Goal: Find specific page/section: Find specific page/section

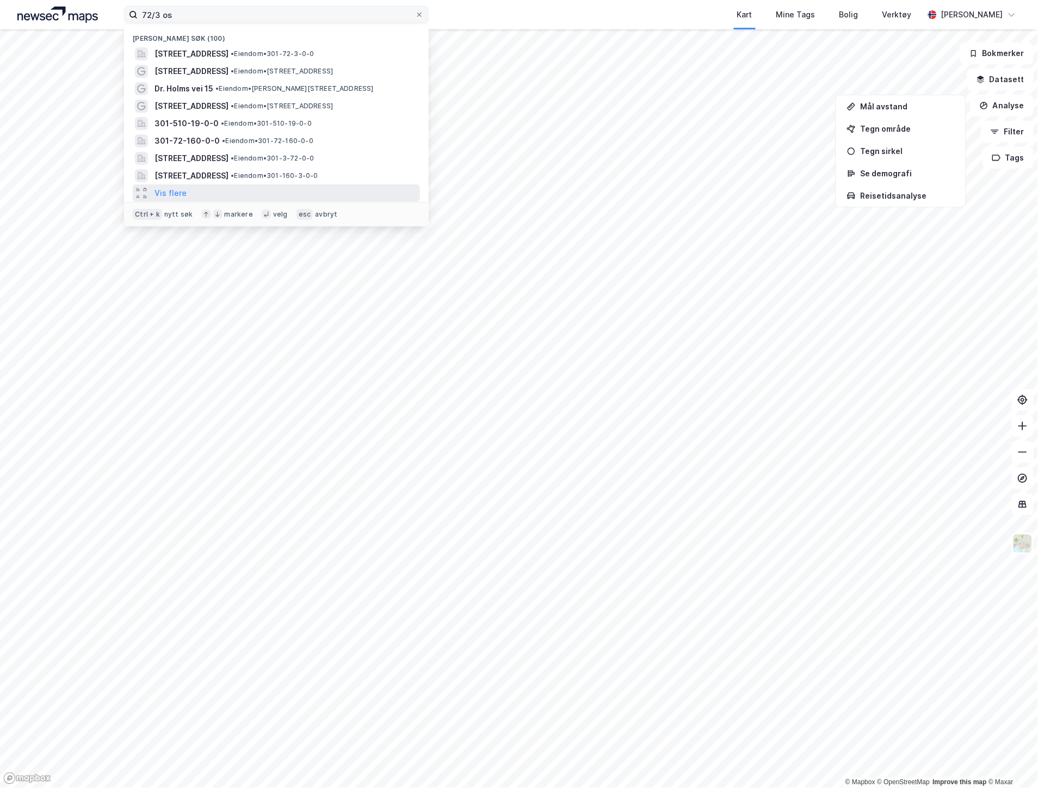
click at [175, 15] on input "72/3 os" at bounding box center [276, 15] width 277 height 16
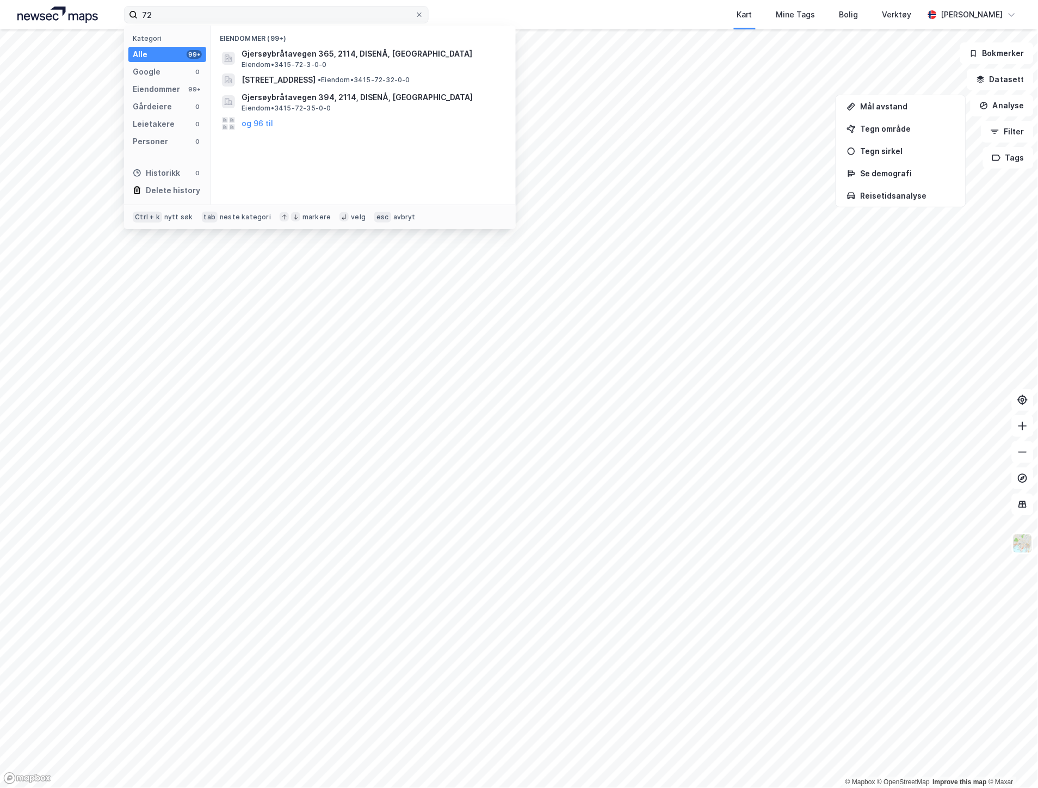
type input "7"
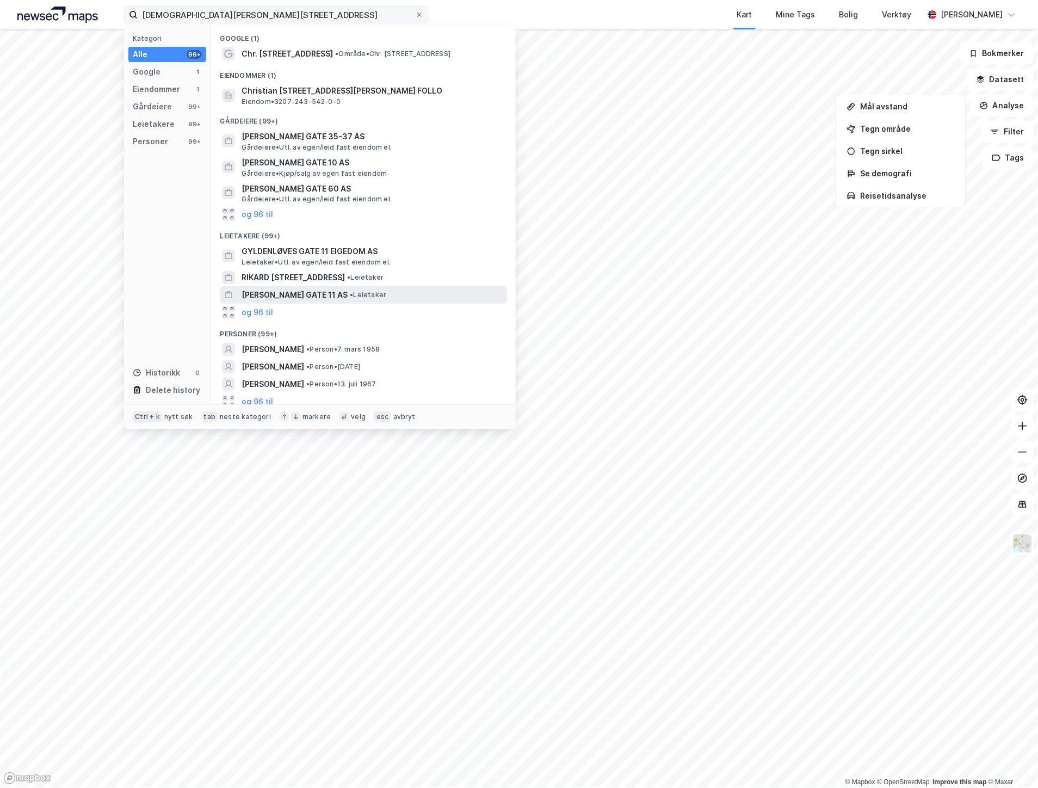
scroll to position [5, 0]
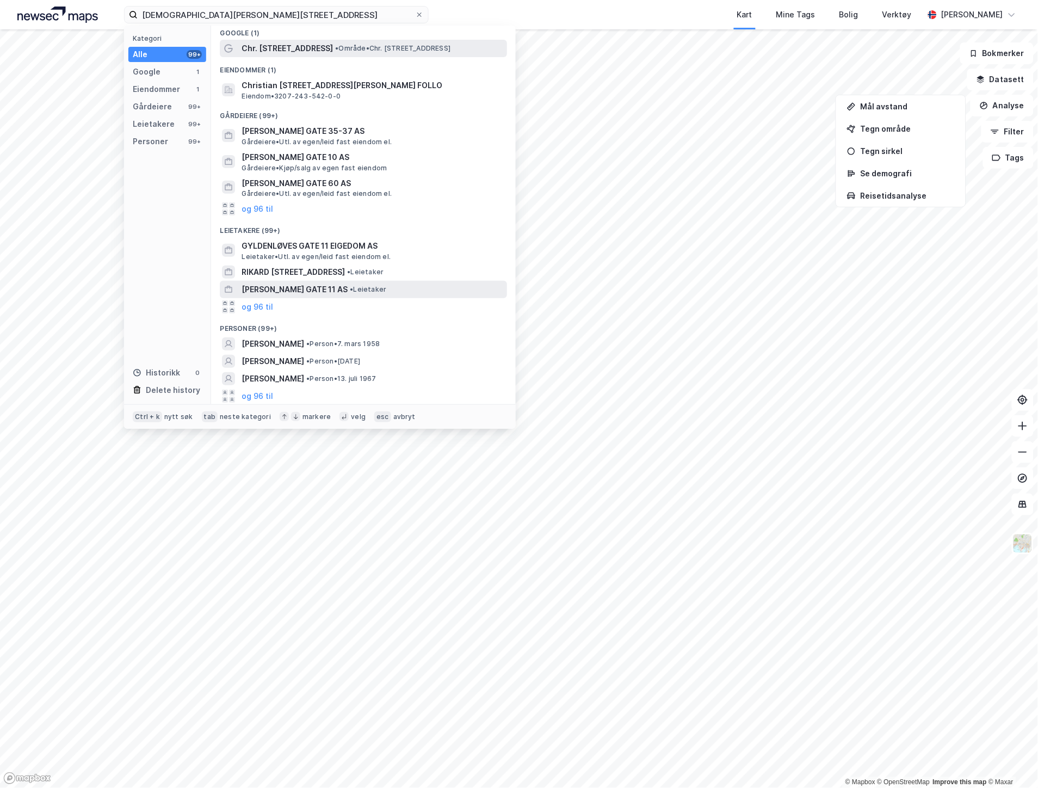
click at [287, 51] on span "Chr. [STREET_ADDRESS]" at bounding box center [287, 48] width 91 height 13
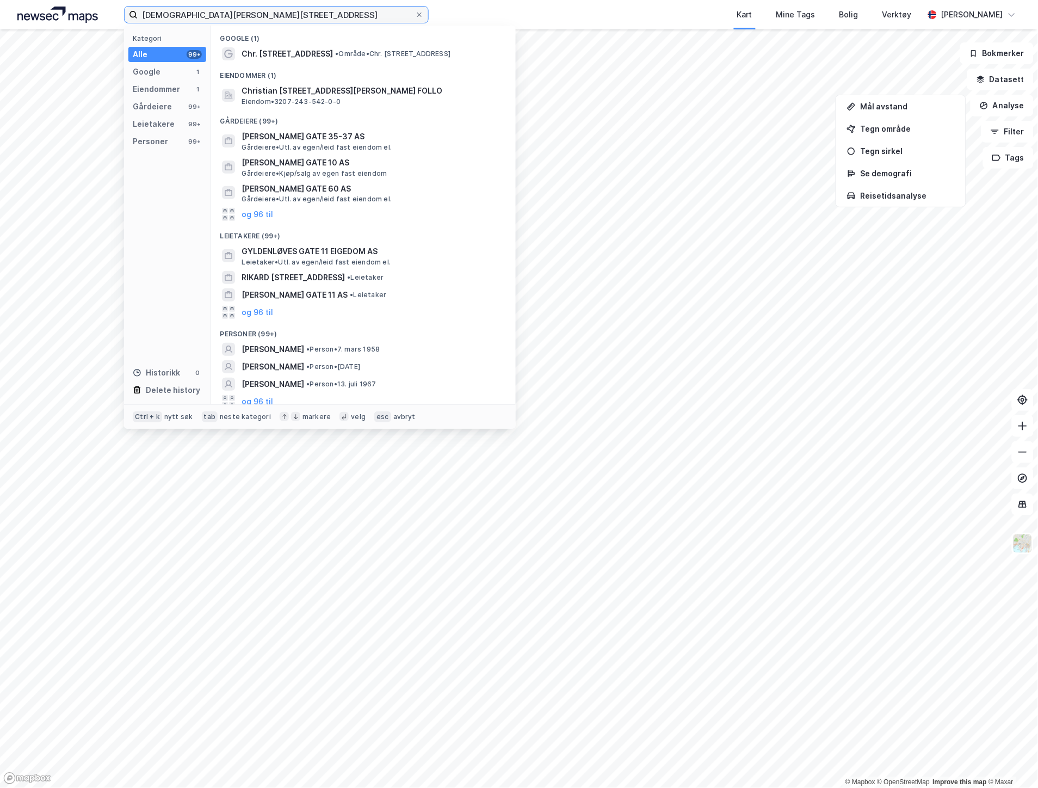
click at [260, 18] on input "[DEMOGRAPHIC_DATA][PERSON_NAME][STREET_ADDRESS]" at bounding box center [276, 15] width 277 height 16
click at [268, 88] on span "Christian [STREET_ADDRESS][PERSON_NAME] FOLLO" at bounding box center [372, 90] width 261 height 13
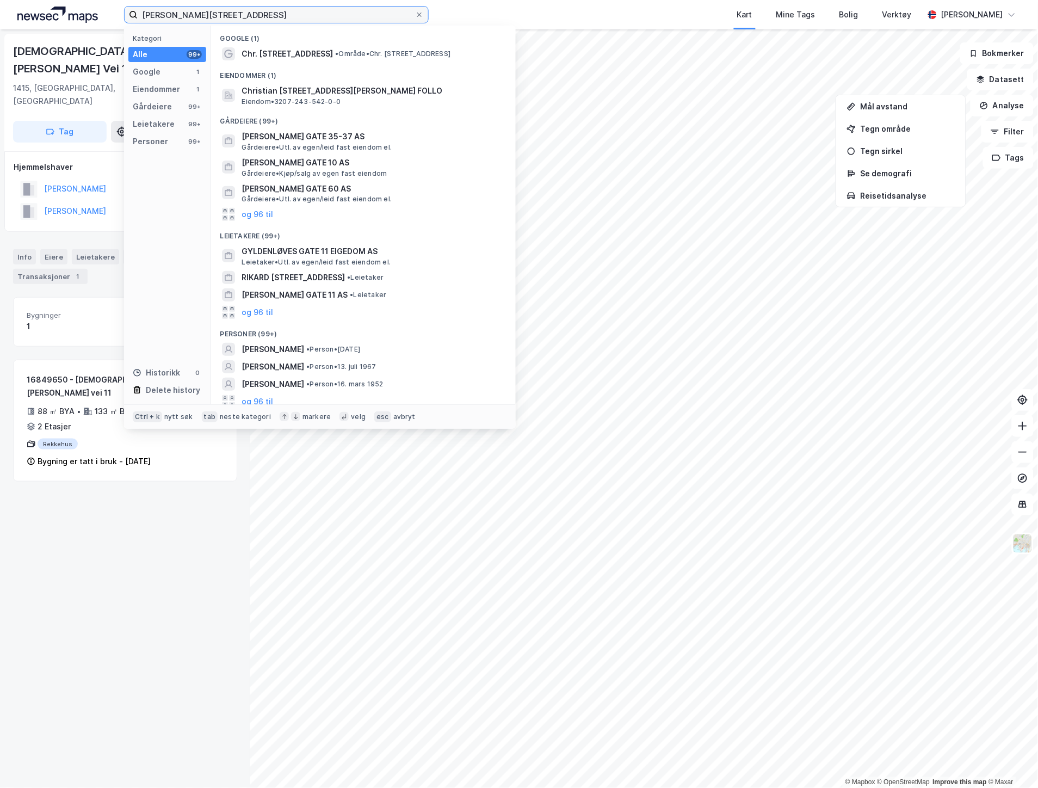
click at [253, 11] on input "[PERSON_NAME][STREET_ADDRESS]" at bounding box center [276, 15] width 277 height 16
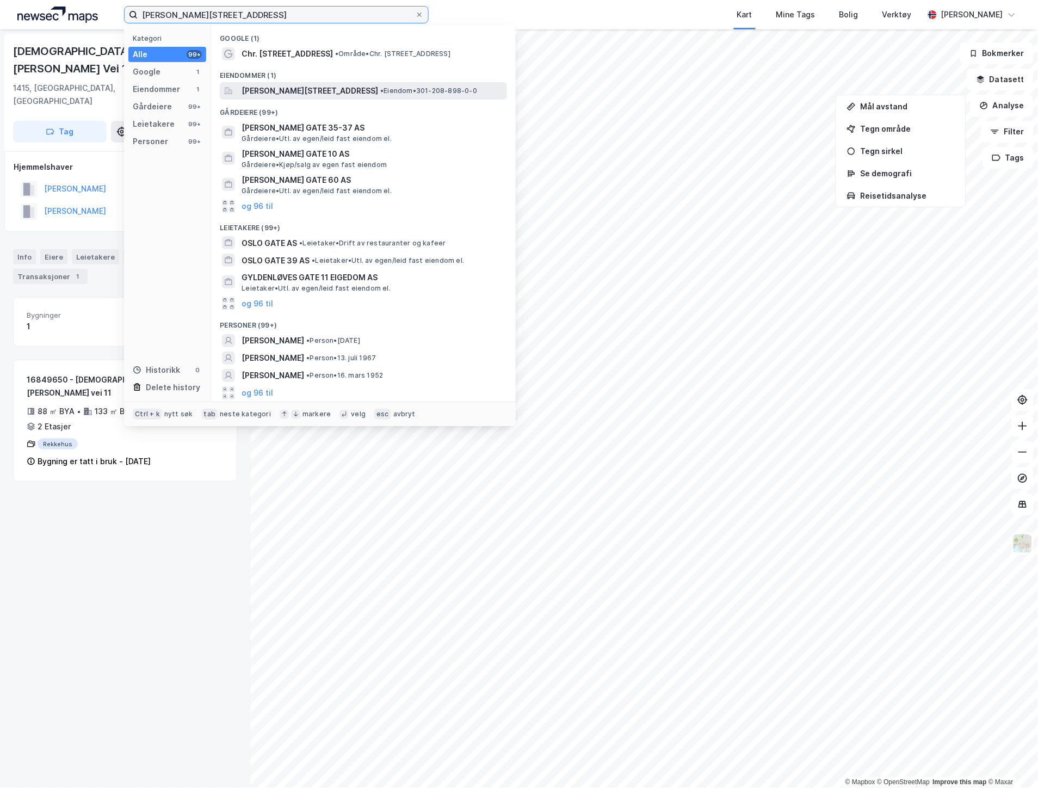
type input "[PERSON_NAME][STREET_ADDRESS]"
click at [311, 88] on span "[PERSON_NAME][STREET_ADDRESS]" at bounding box center [310, 90] width 137 height 13
